Goal: Entertainment & Leisure: Consume media (video, audio)

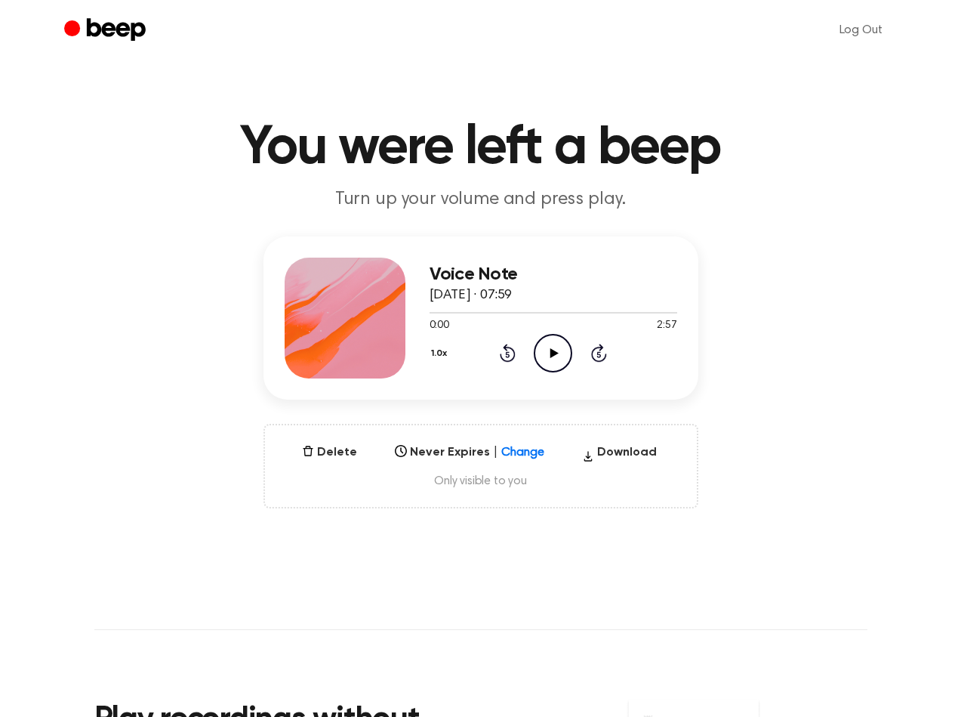
click at [556, 351] on icon at bounding box center [554, 353] width 8 height 10
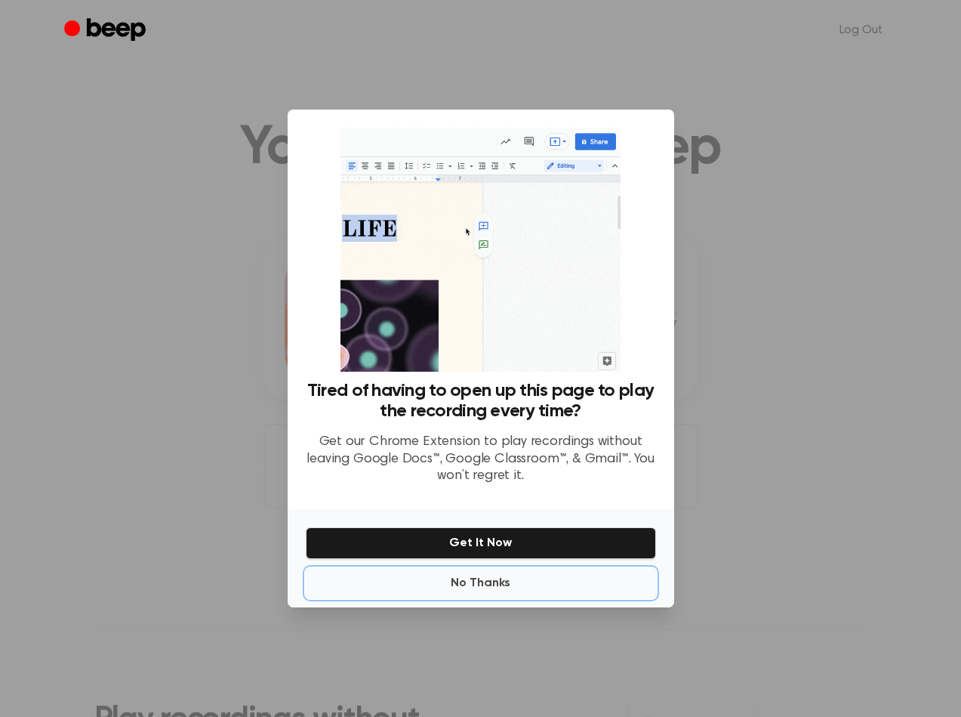
click at [487, 589] on button "No Thanks" at bounding box center [481, 583] width 350 height 30
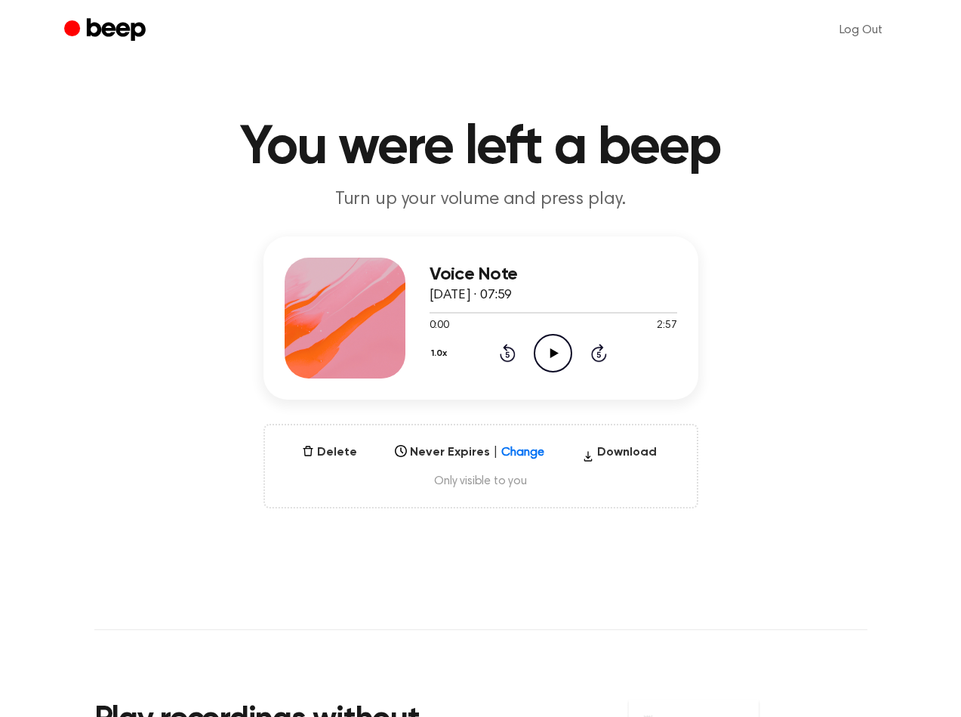
click at [552, 360] on icon "Play Audio" at bounding box center [553, 353] width 39 height 39
click at [558, 336] on icon "Pause Audio" at bounding box center [553, 353] width 39 height 39
